Goal: Information Seeking & Learning: Learn about a topic

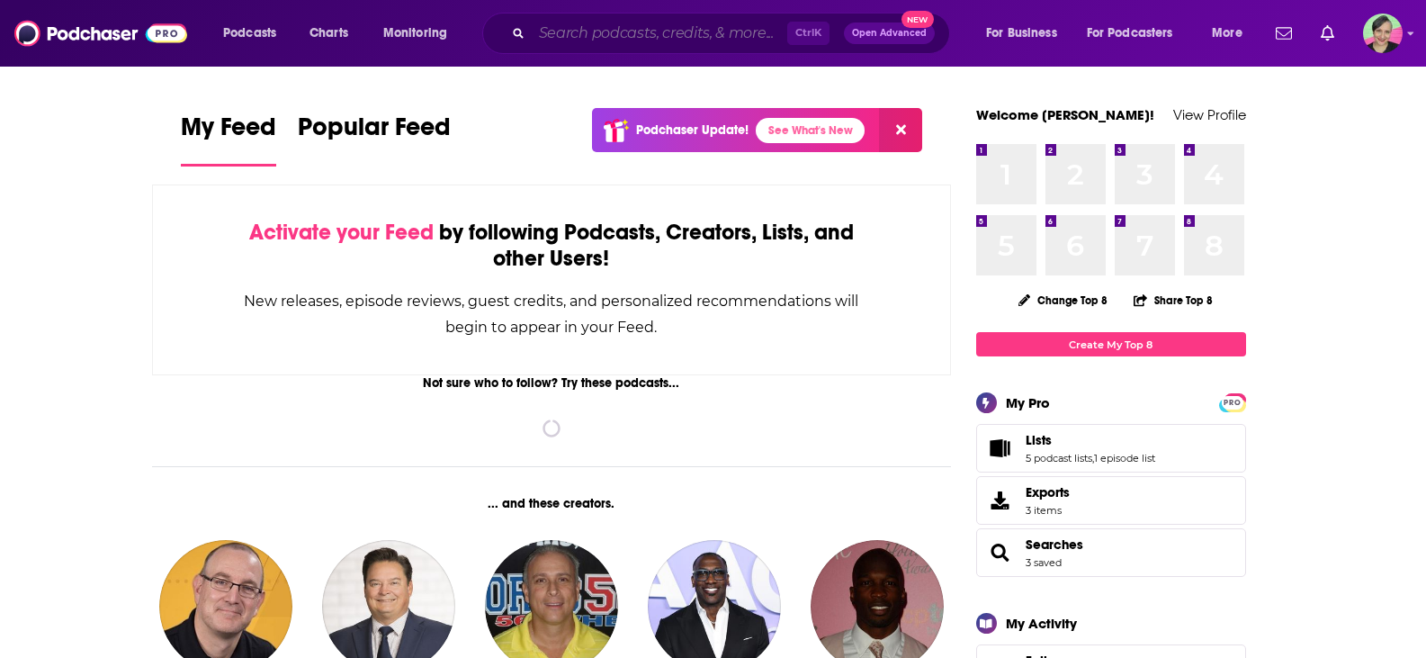
click at [684, 38] on input "Search podcasts, credits, & more..." at bounding box center [660, 33] width 256 height 29
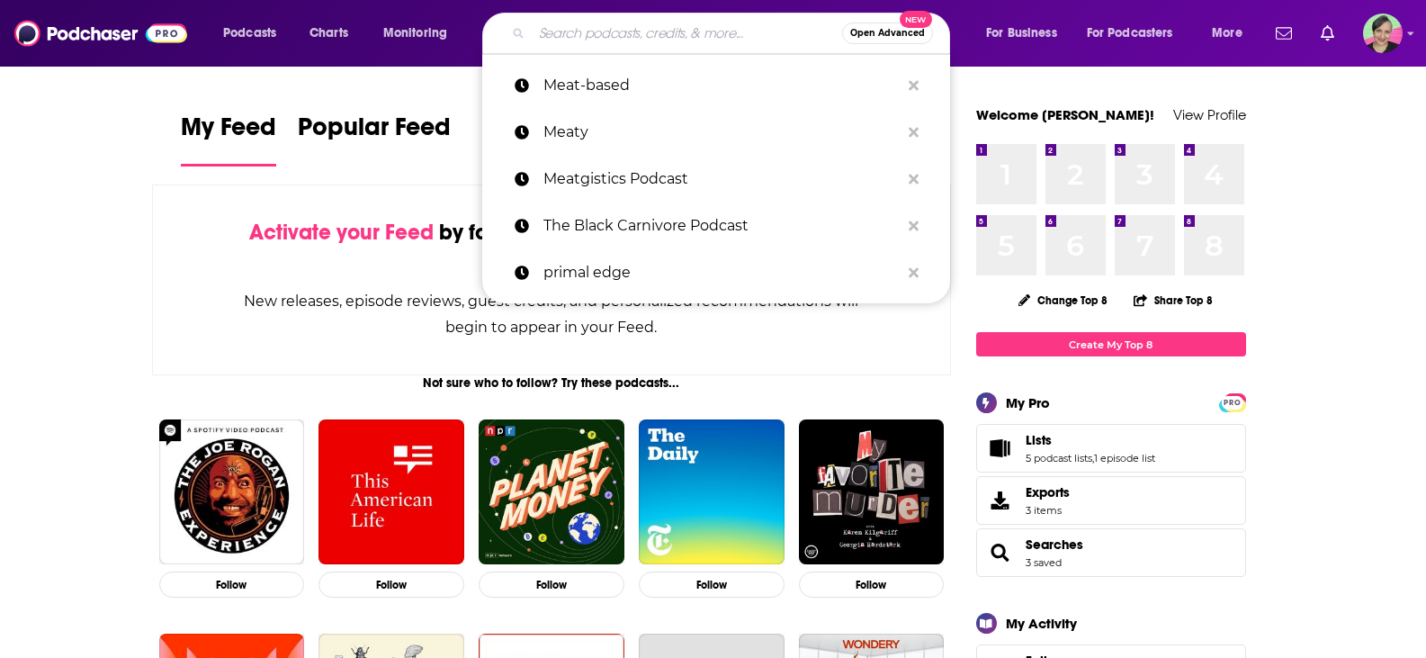
paste input "co-host of Romance Roundup romance book recs talk show and"
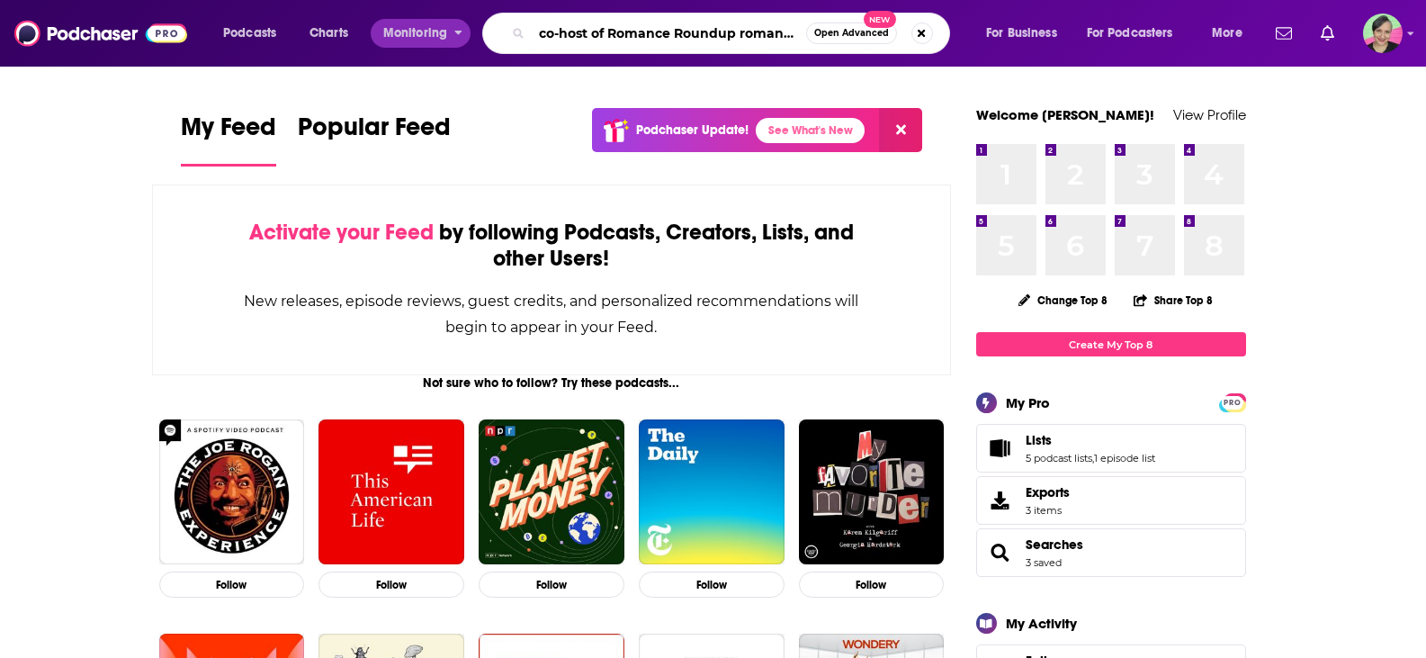
drag, startPoint x: 529, startPoint y: 37, endPoint x: 434, endPoint y: 32, distance: 95.5
click at [434, 32] on div "Podcasts Charts Monitoring co-host of Romance Roundup romance book recs talk sh…" at bounding box center [735, 33] width 1049 height 41
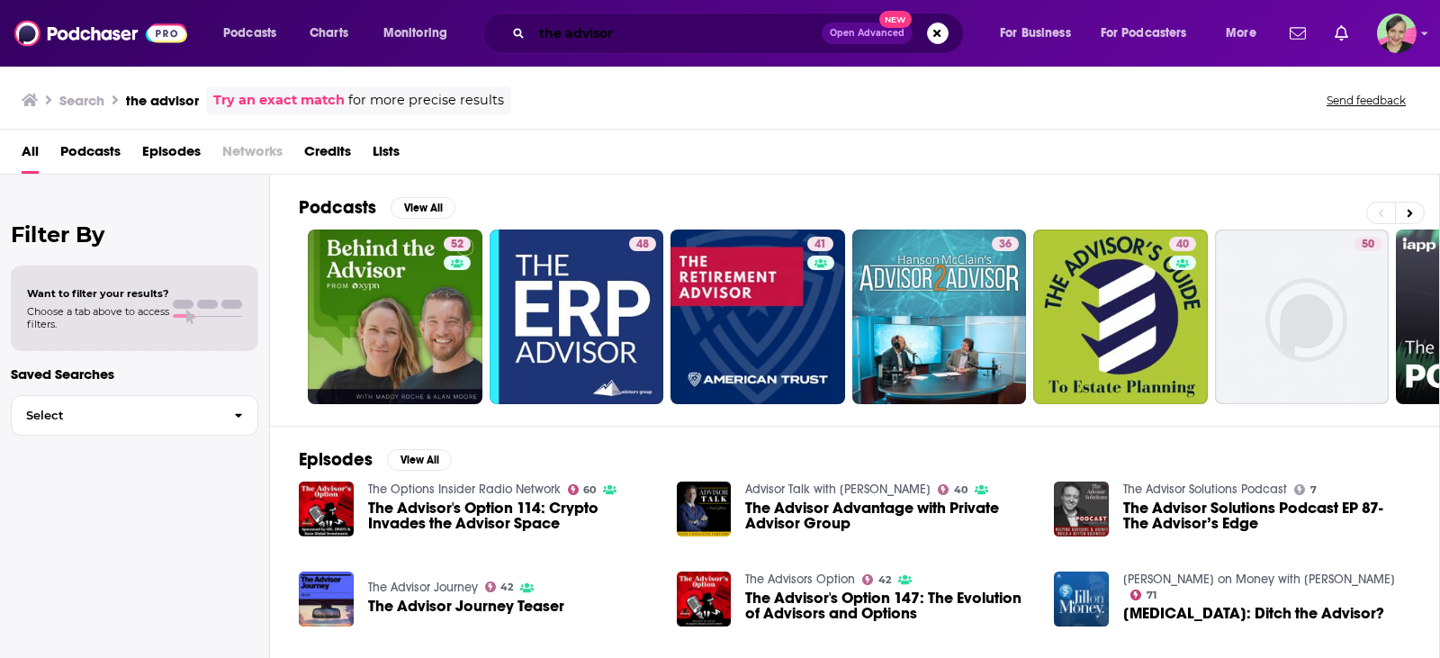
click at [686, 44] on input "the advisor" at bounding box center [677, 33] width 290 height 29
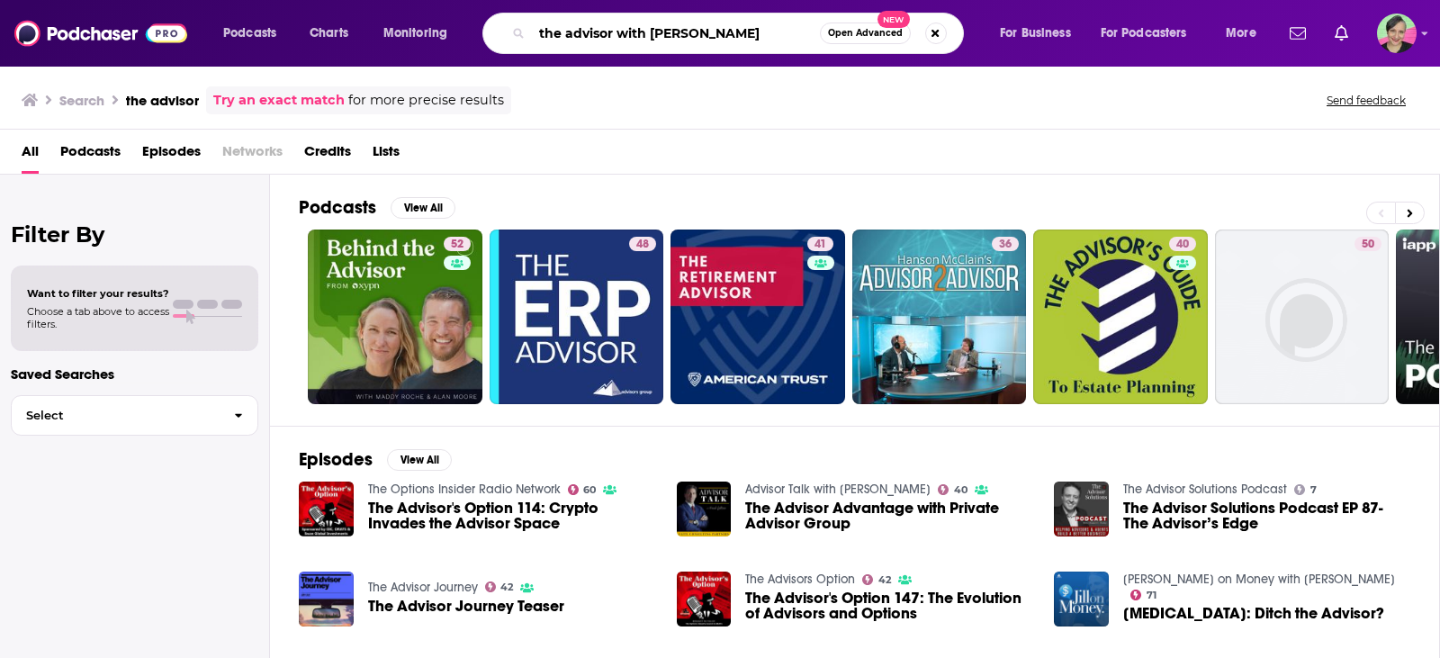
type input "the advisor with [PERSON_NAME]"
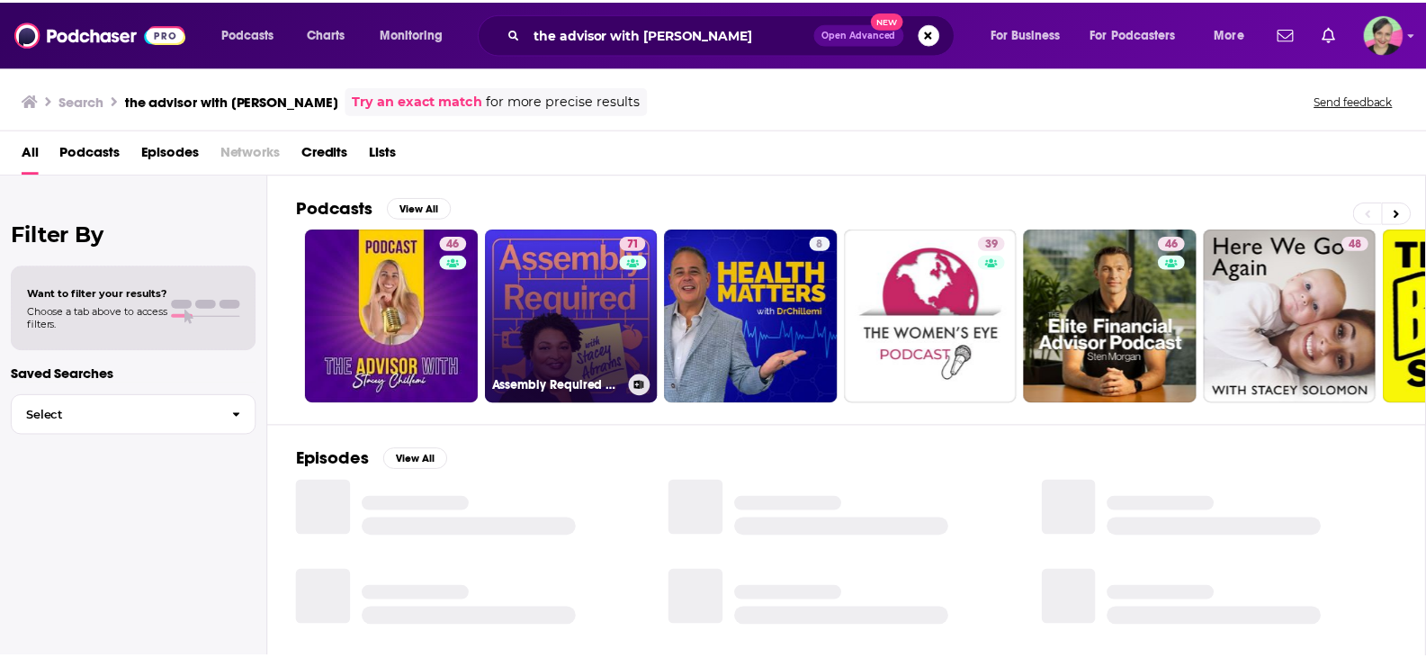
scroll to position [90, 0]
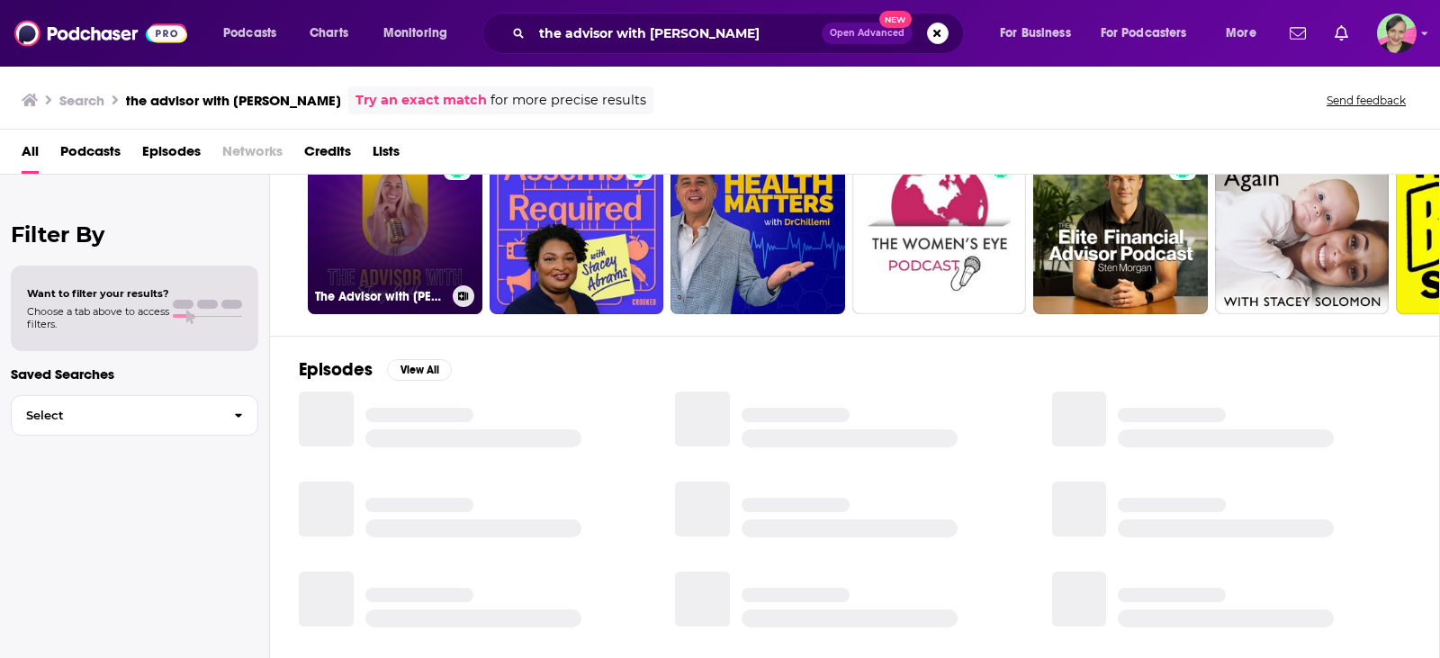
click at [396, 218] on link "46 The Advisor with [PERSON_NAME]" at bounding box center [395, 226] width 175 height 175
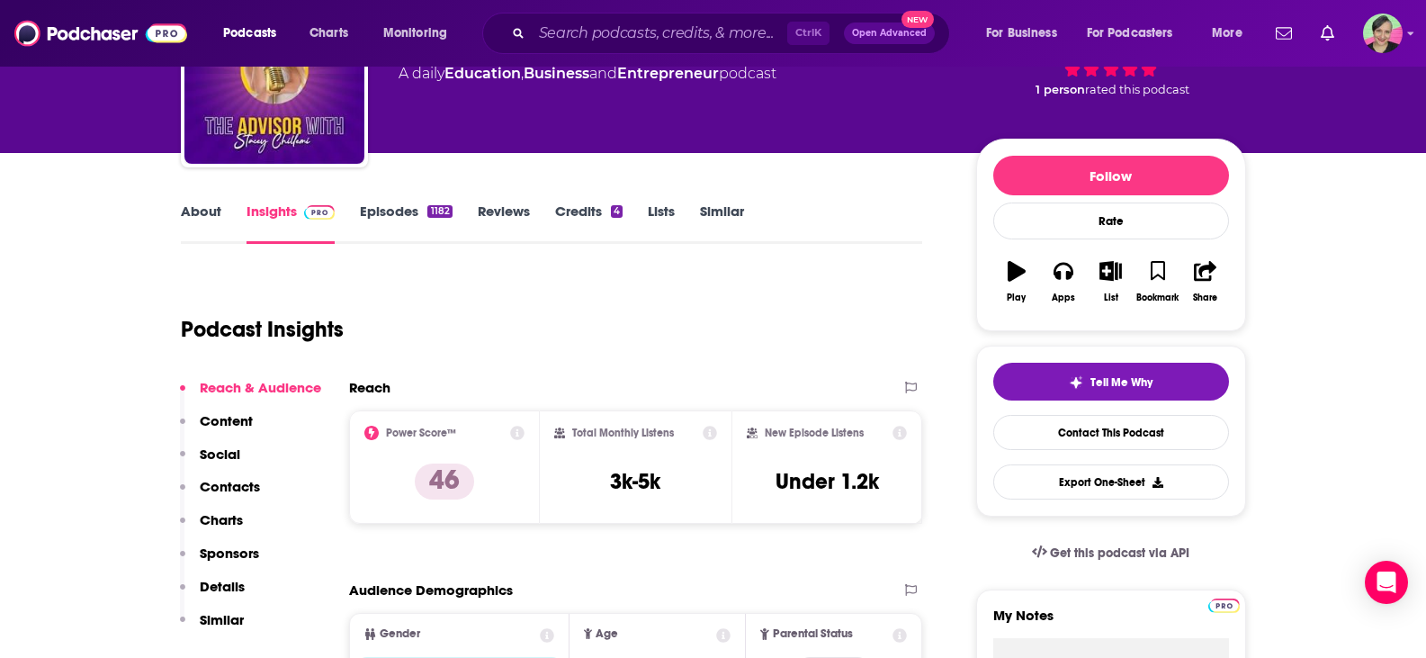
scroll to position [90, 0]
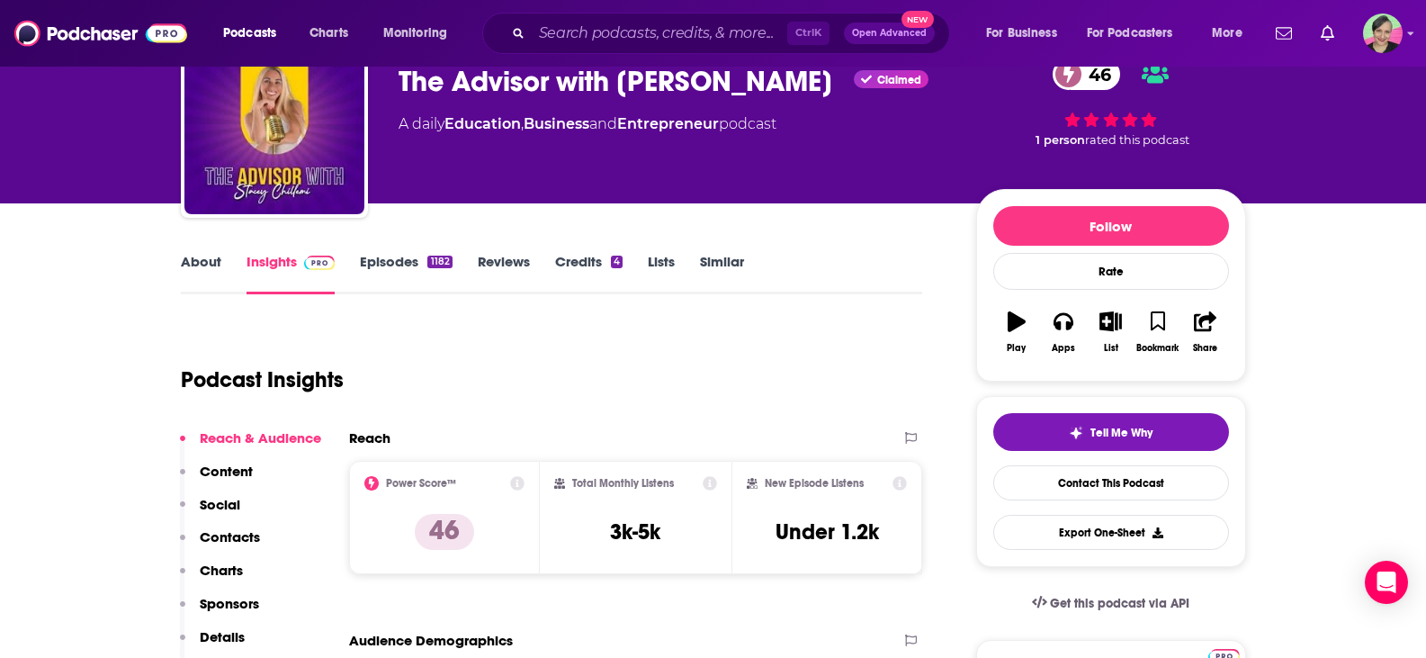
click at [213, 254] on link "About" at bounding box center [201, 273] width 40 height 41
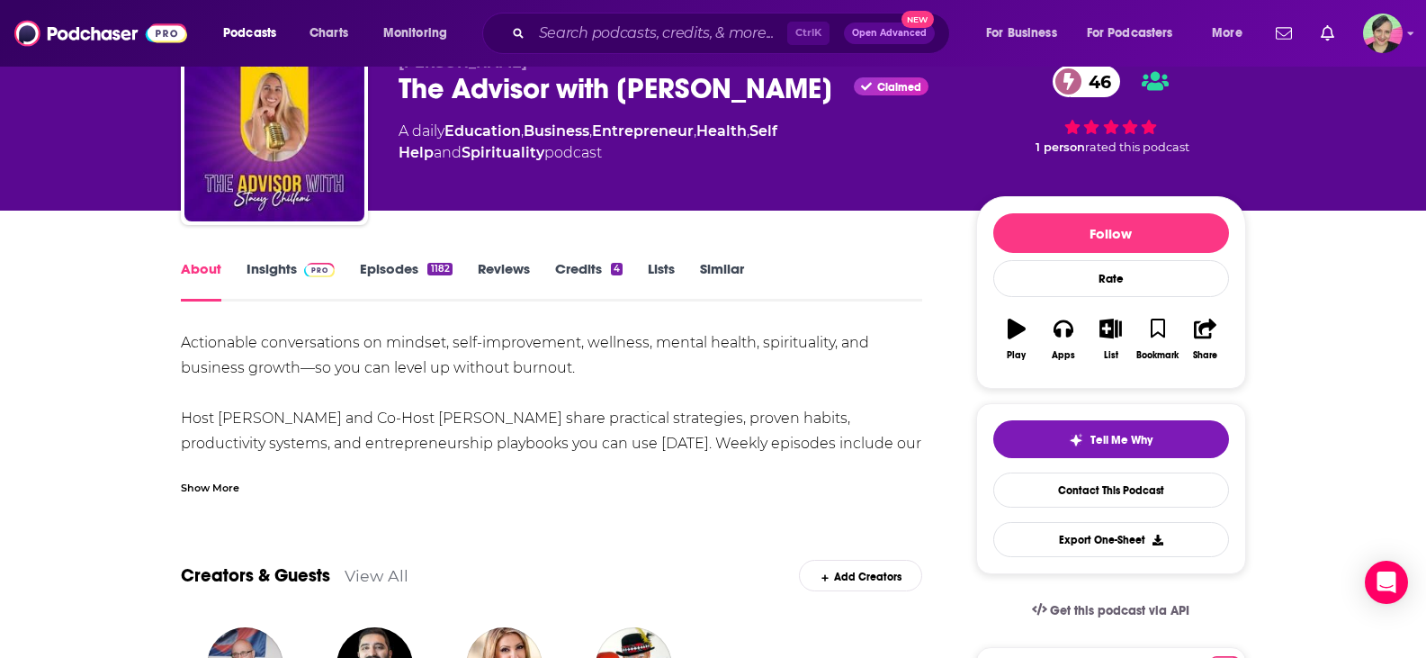
scroll to position [180, 0]
